Goal: Task Accomplishment & Management: Use online tool/utility

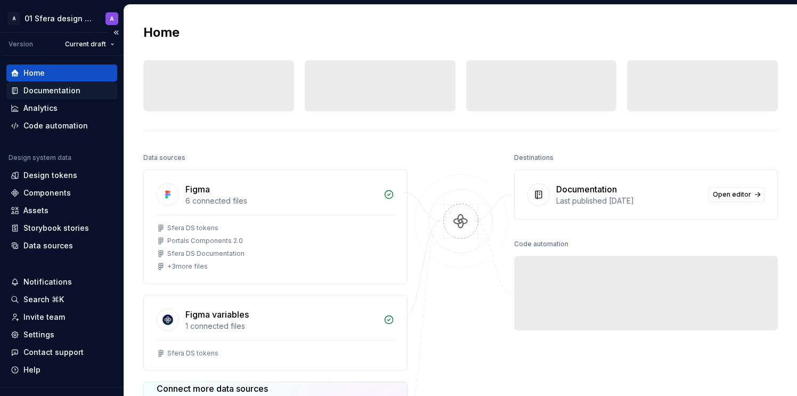
click at [57, 89] on div "Documentation" at bounding box center [51, 90] width 57 height 11
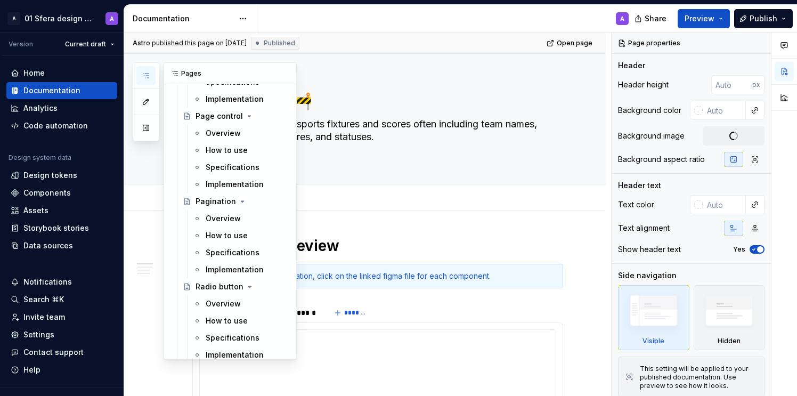
scroll to position [1937, 0]
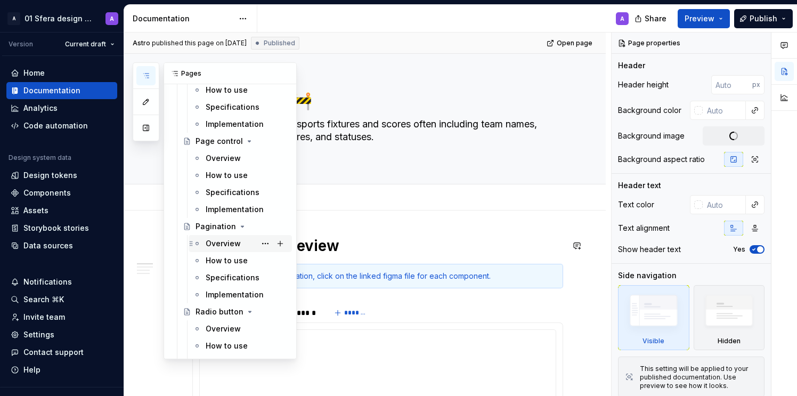
click at [228, 242] on div "Overview" at bounding box center [223, 243] width 35 height 11
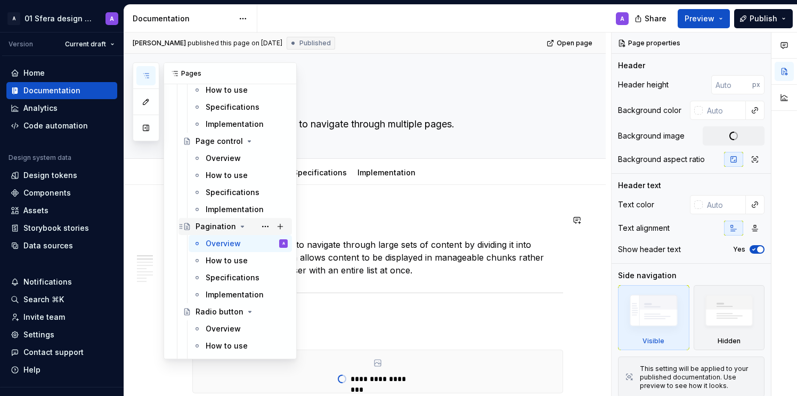
click at [241, 226] on icon "Page tree" at bounding box center [242, 226] width 3 height 1
click at [242, 225] on icon "Page tree" at bounding box center [242, 226] width 1 height 3
click at [258, 227] on button "Page tree" at bounding box center [265, 226] width 15 height 15
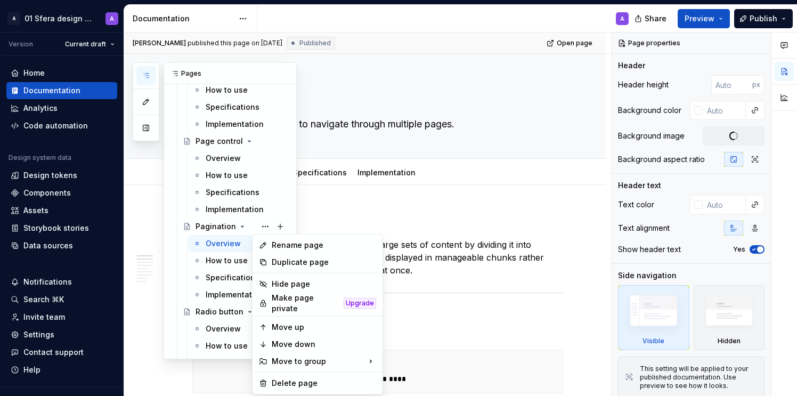
click at [420, 32] on html "A 01 Sfera design system A Version Current draft Home Documentation Analytics C…" at bounding box center [398, 198] width 797 height 396
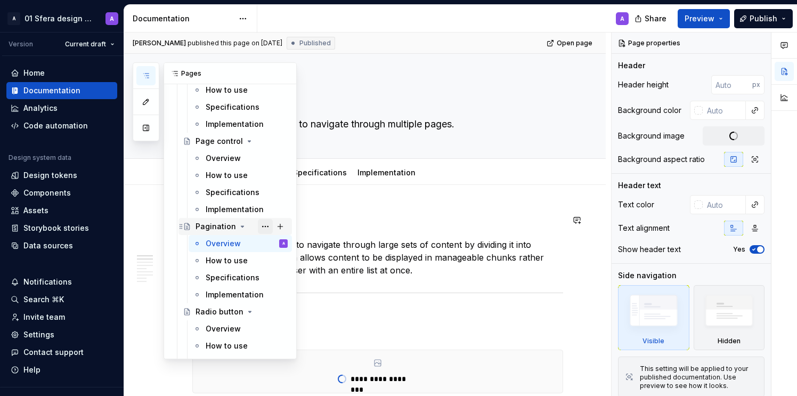
click at [258, 225] on button "Page tree" at bounding box center [265, 226] width 15 height 15
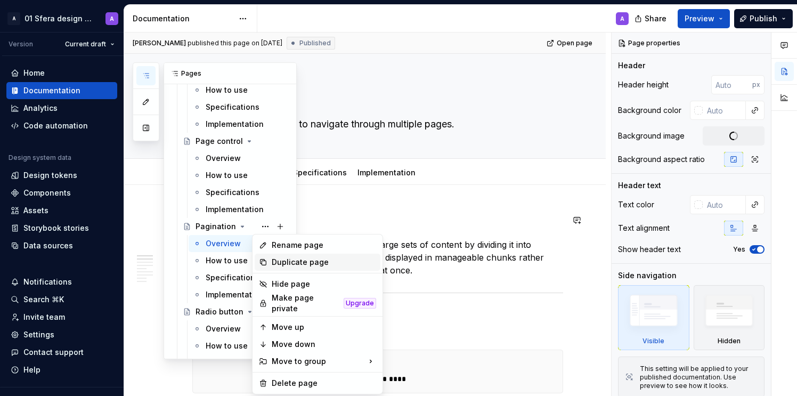
click at [291, 262] on div "Duplicate page" at bounding box center [324, 262] width 104 height 11
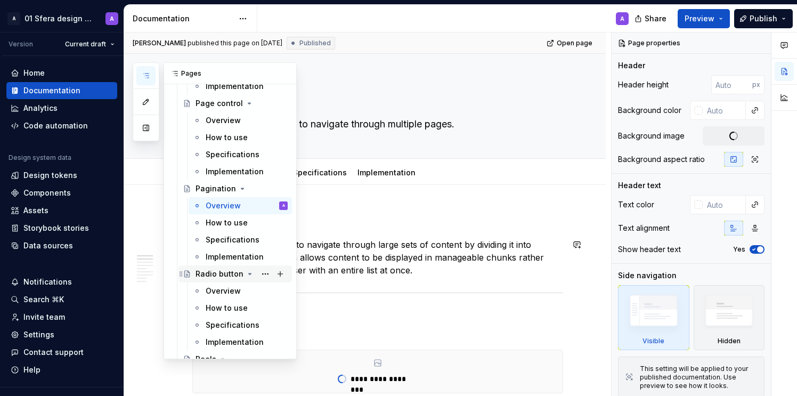
scroll to position [1972, 0]
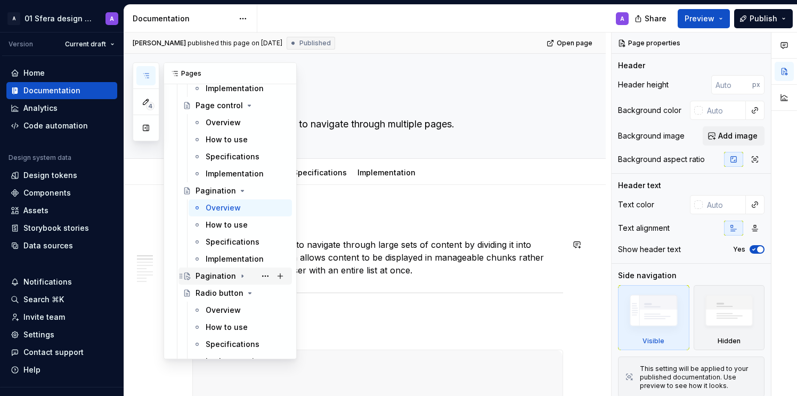
click at [210, 277] on div "Pagination" at bounding box center [216, 276] width 41 height 11
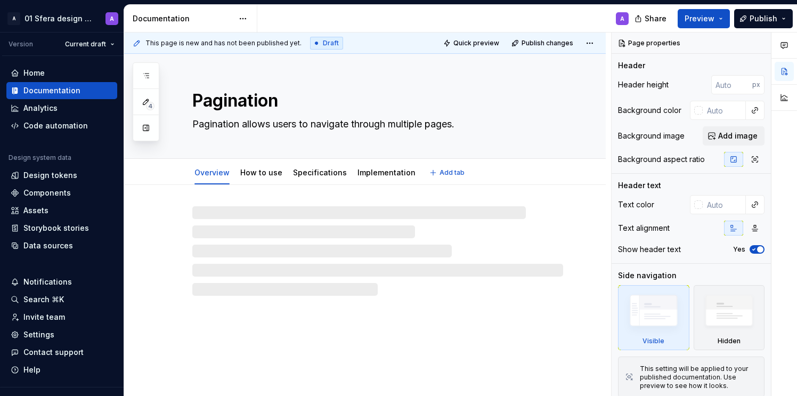
click at [270, 89] on textarea "Pagination" at bounding box center [375, 101] width 371 height 26
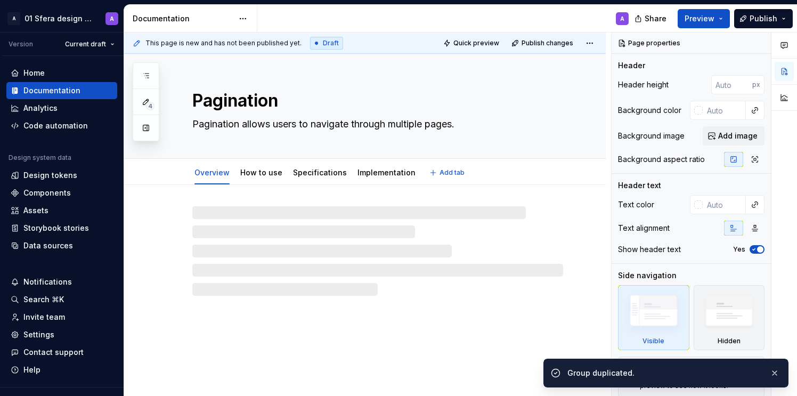
click at [259, 96] on textarea "Pagination" at bounding box center [375, 101] width 371 height 26
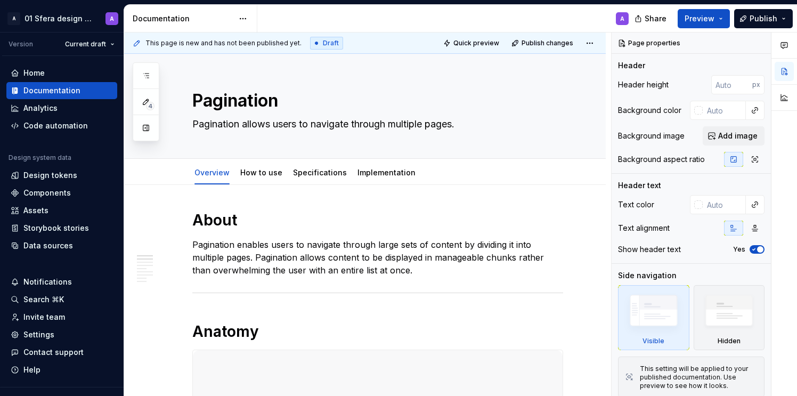
click at [354, 15] on div "A" at bounding box center [447, 19] width 380 height 28
type textarea "*"
